Goal: Information Seeking & Learning: Find specific fact

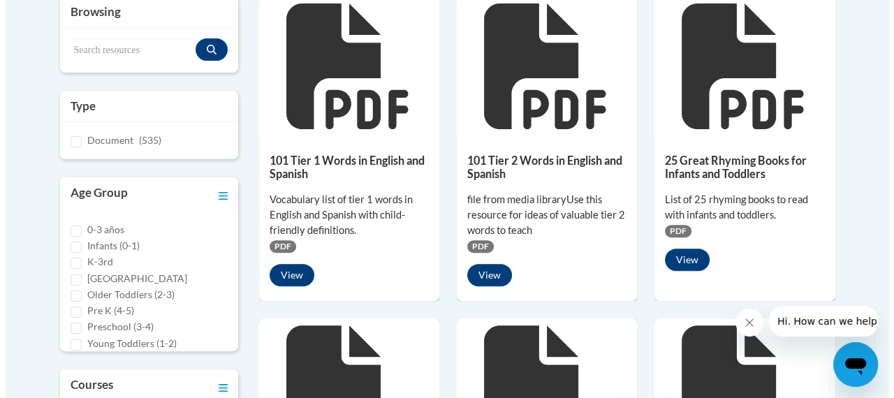
scroll to position [559, 0]
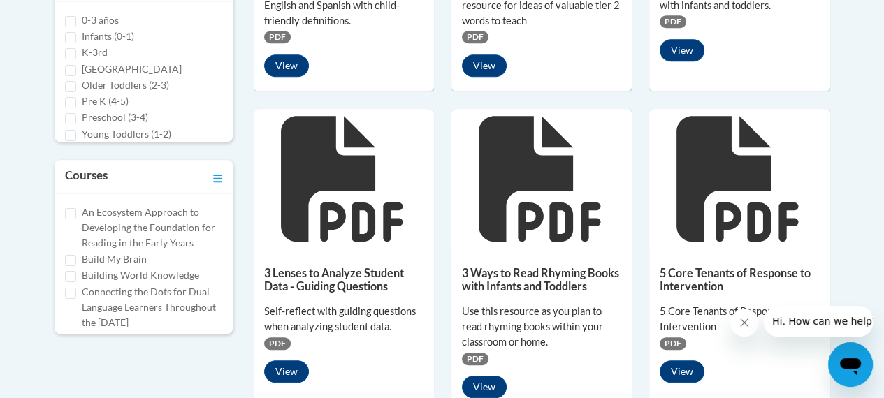
drag, startPoint x: 287, startPoint y: 375, endPoint x: 232, endPoint y: 354, distance: 59.1
click at [232, 354] on div "535 Assets « 1 2 3 4 5 6 7 8 9 10 11 12 13 14 15 16 17 18 19 20 21 22 23 24 25 …" at bounding box center [443, 399] width 818 height 1289
click at [269, 370] on button "View" at bounding box center [286, 372] width 45 height 22
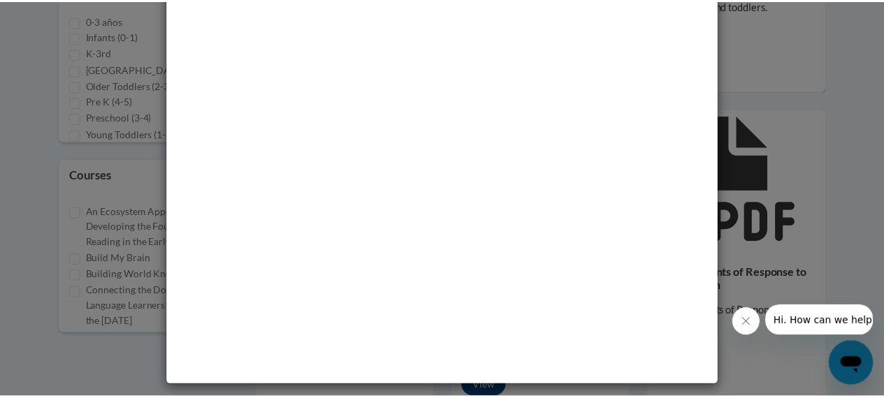
scroll to position [0, 0]
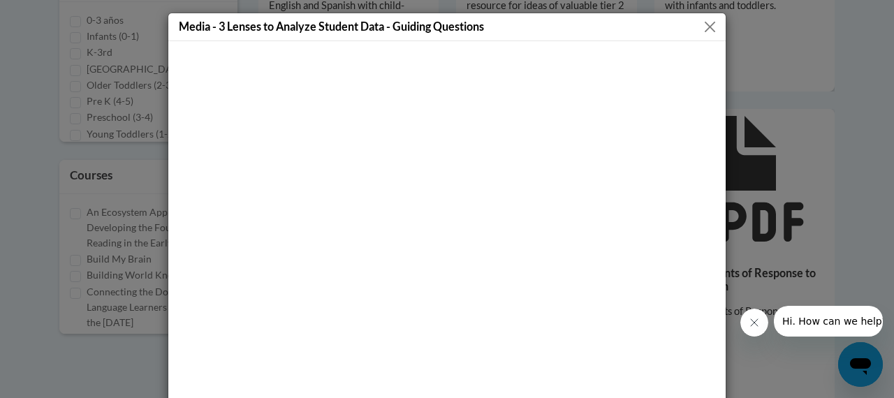
click at [702, 27] on button "Close" at bounding box center [710, 26] width 17 height 17
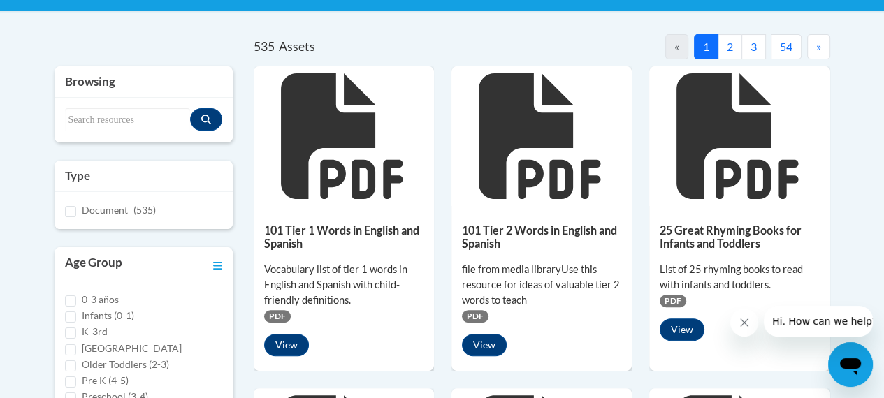
scroll to position [210, 0]
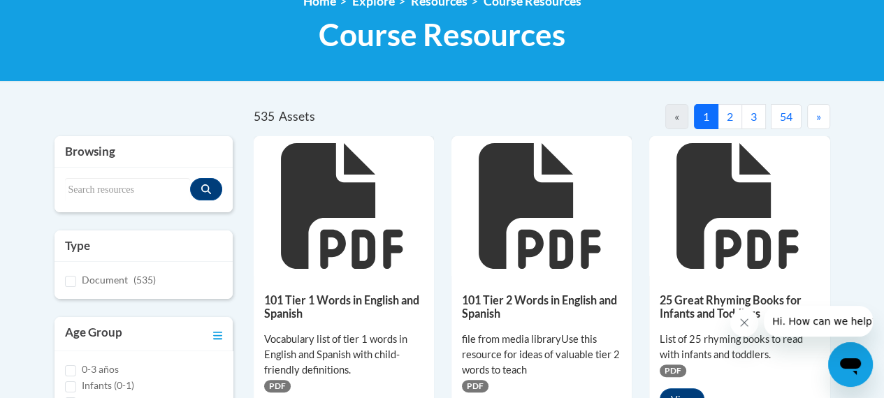
click at [735, 122] on button "2" at bounding box center [730, 116] width 24 height 25
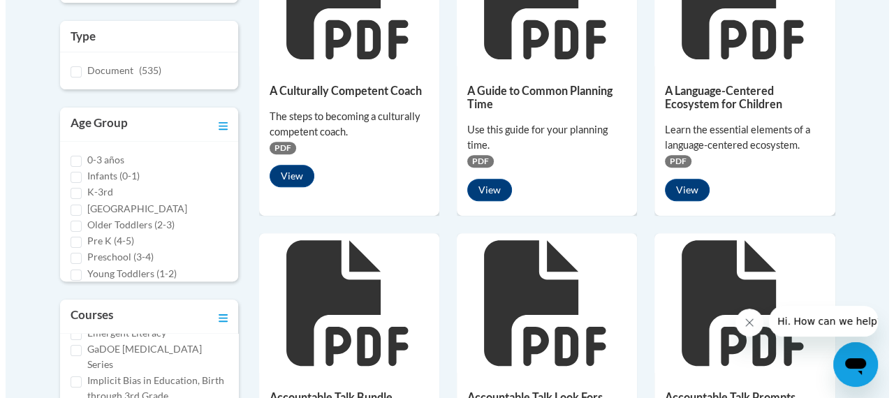
scroll to position [629, 0]
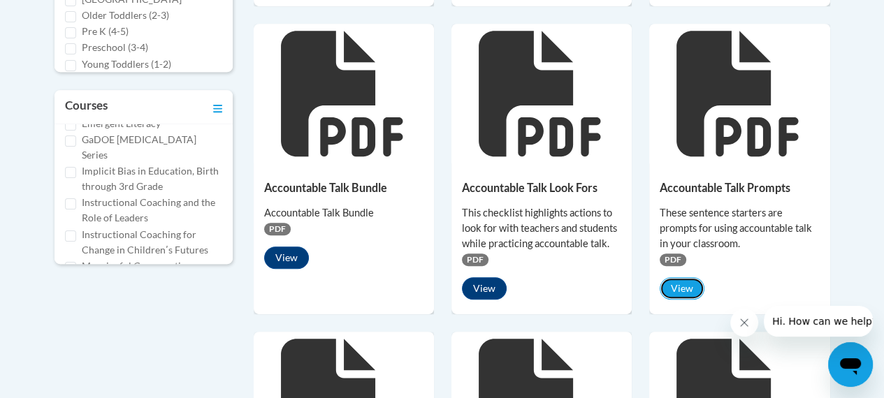
click at [680, 289] on button "View" at bounding box center [682, 288] width 45 height 22
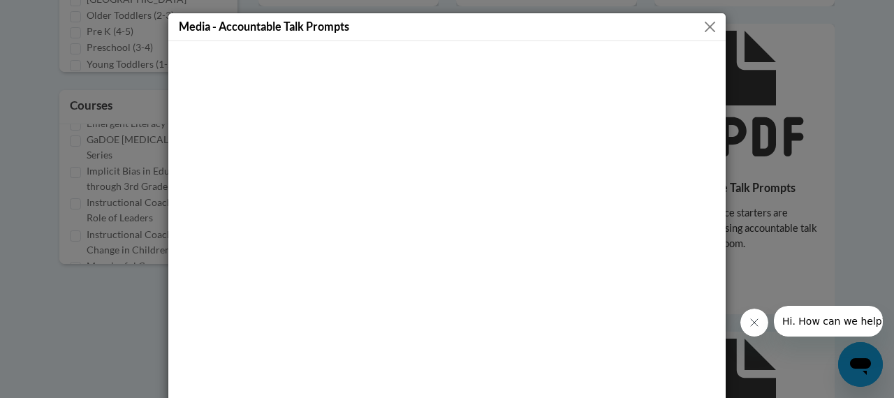
click at [871, 181] on div "Media - Accountable Talk Prompts" at bounding box center [447, 199] width 894 height 398
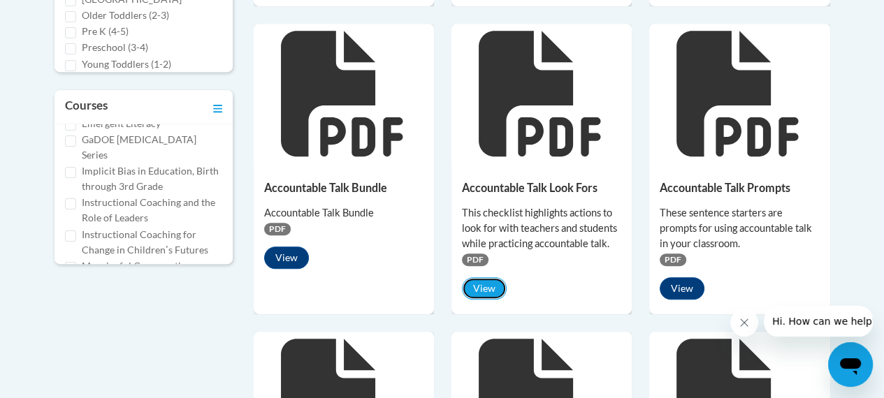
click at [486, 288] on button "View" at bounding box center [484, 288] width 45 height 22
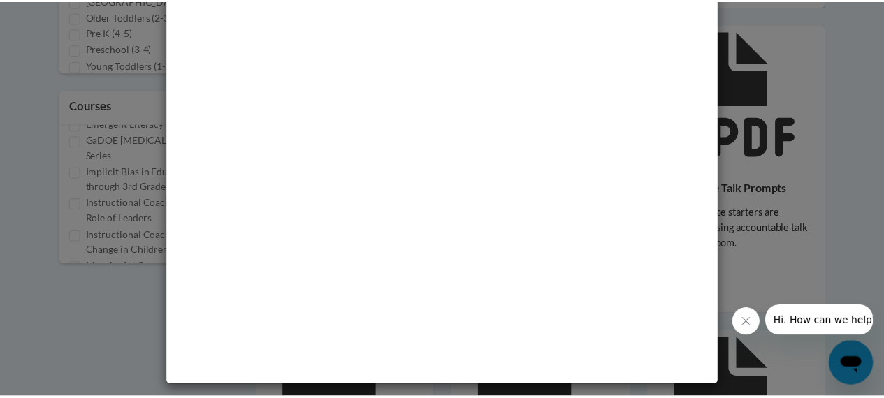
scroll to position [0, 0]
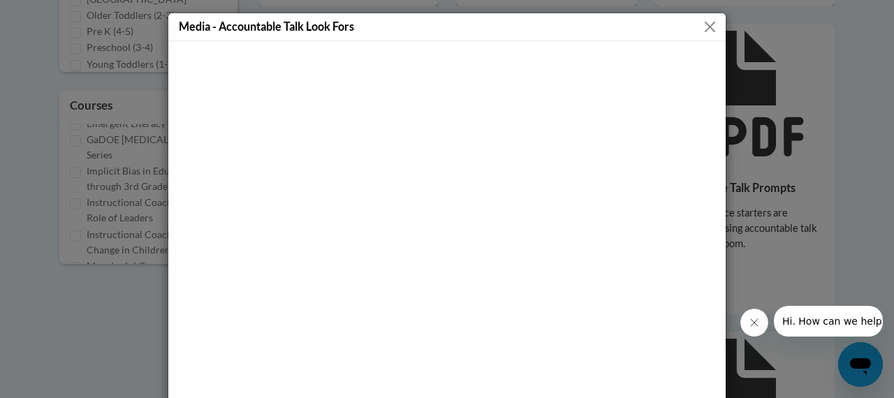
click at [710, 23] on button "Close" at bounding box center [710, 26] width 17 height 17
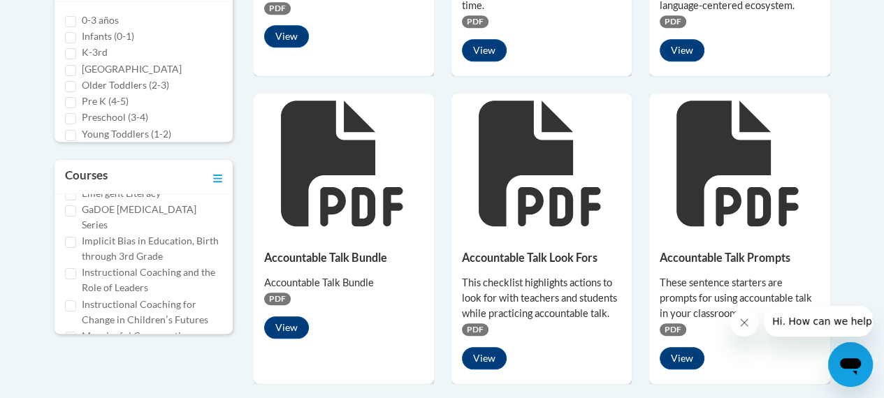
scroll to position [280, 0]
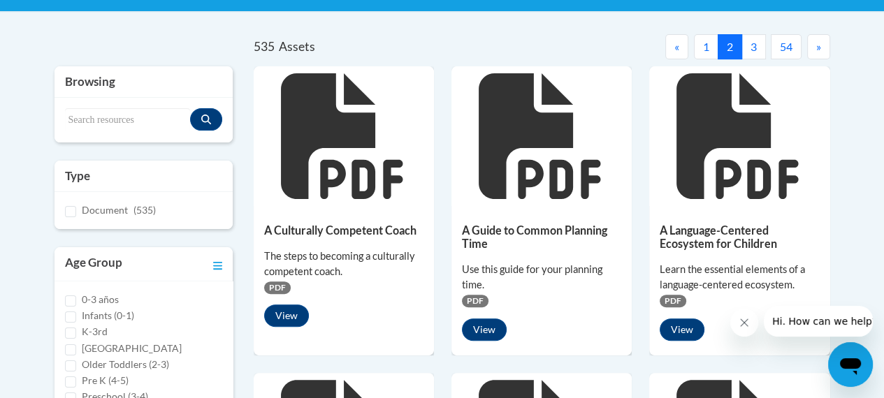
click at [760, 46] on button "3" at bounding box center [753, 46] width 24 height 25
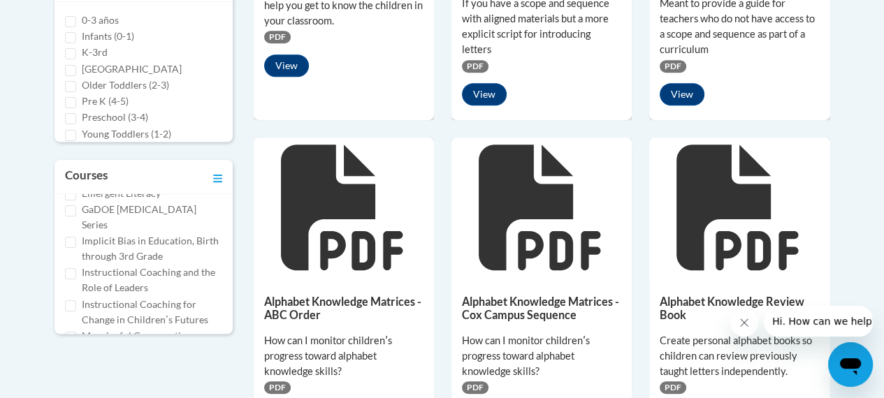
scroll to position [349, 0]
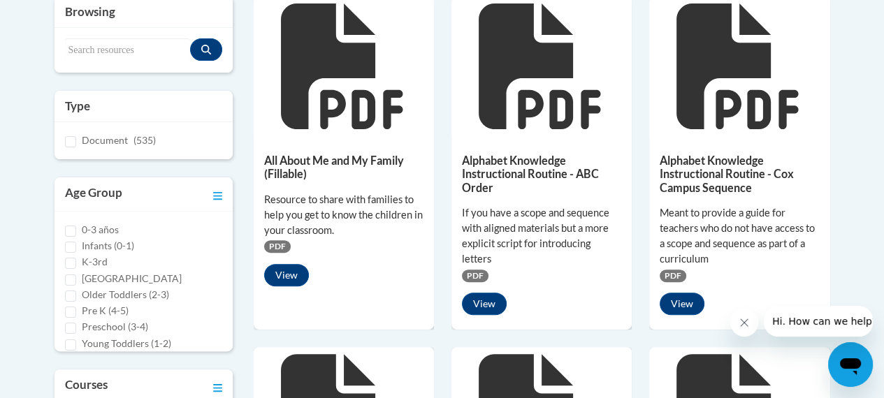
click at [78, 36] on div "Search resources" at bounding box center [144, 50] width 178 height 45
click at [67, 52] on input "Search resources" at bounding box center [127, 50] width 125 height 24
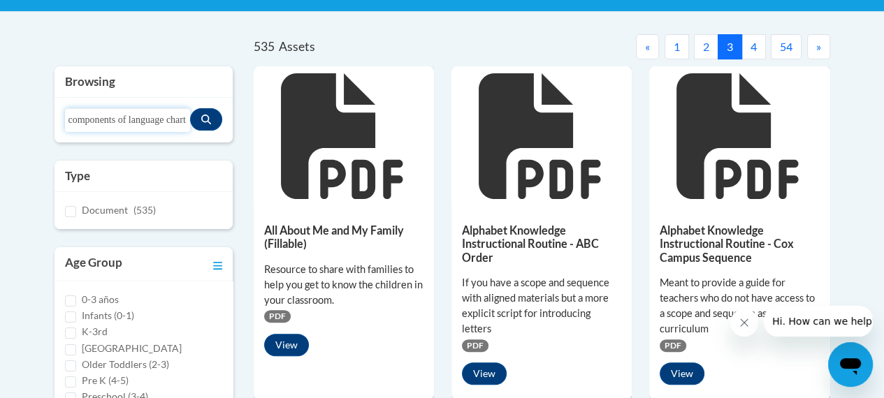
type input "components of language chart"
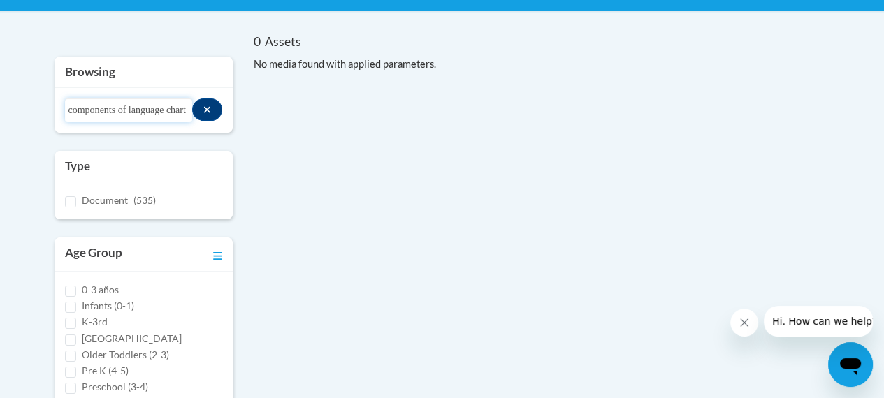
scroll to position [0, 0]
